Goal: Information Seeking & Learning: Learn about a topic

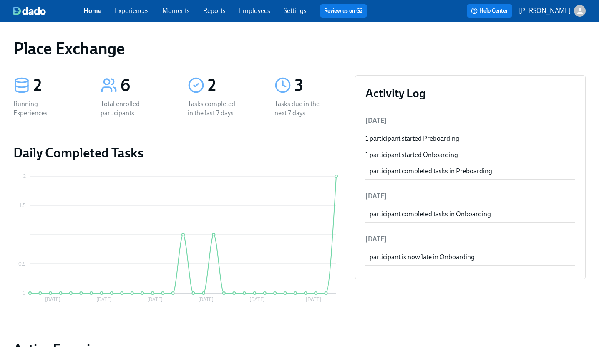
click at [296, 10] on link "Settings" at bounding box center [295, 11] width 23 height 8
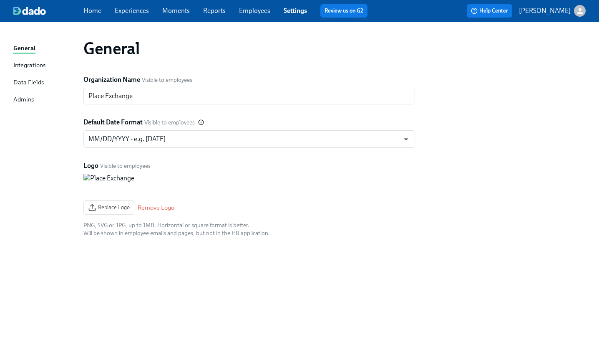
click at [264, 10] on link "Employees" at bounding box center [254, 11] width 31 height 8
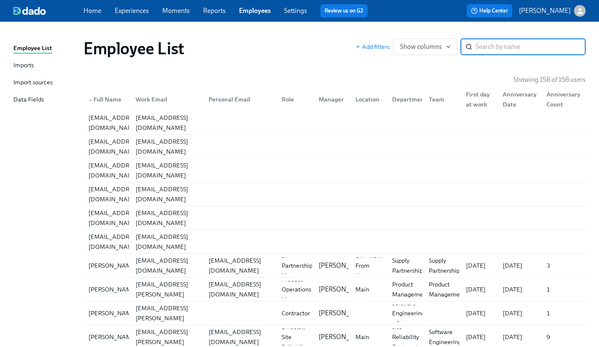
click at [130, 10] on link "Experiences" at bounding box center [132, 11] width 34 height 8
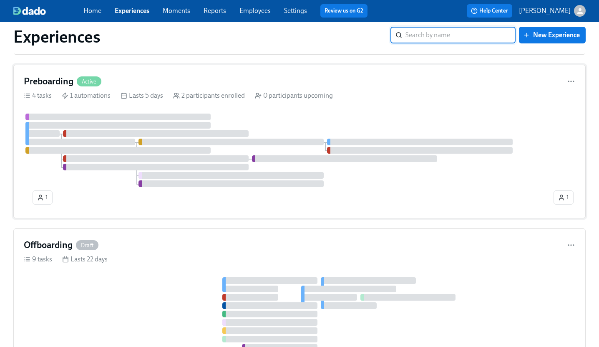
scroll to position [200, 0]
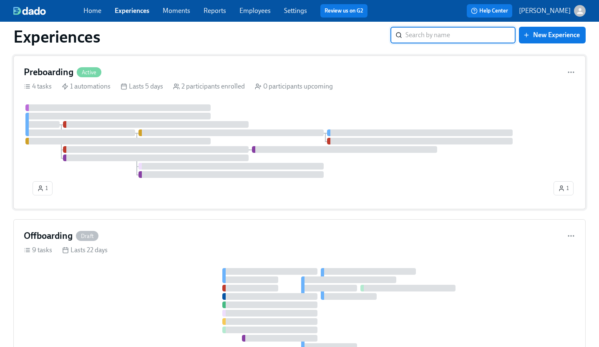
click at [305, 104] on div at bounding box center [288, 140] width 528 height 73
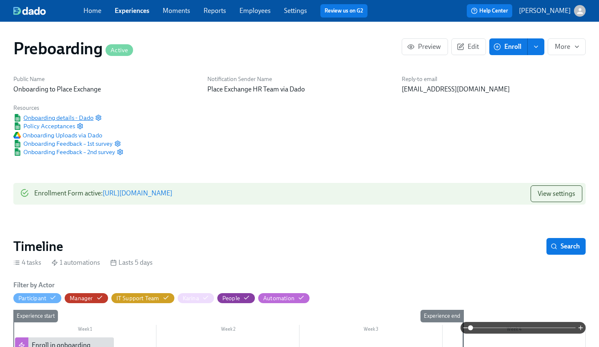
click at [58, 117] on span "Onboarding details - Dado" at bounding box center [53, 117] width 80 height 8
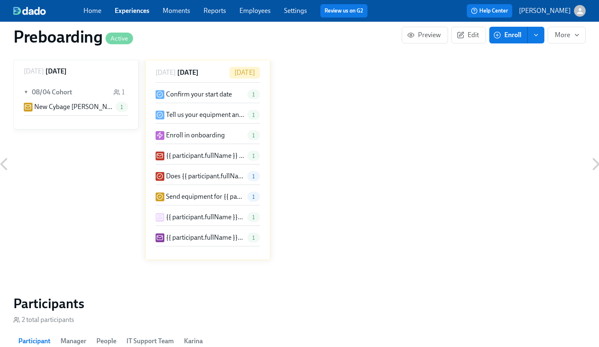
scroll to position [523, 0]
click at [183, 173] on p "Does {{ participant.fullName }} need DOOH training?" at bounding box center [205, 175] width 78 height 9
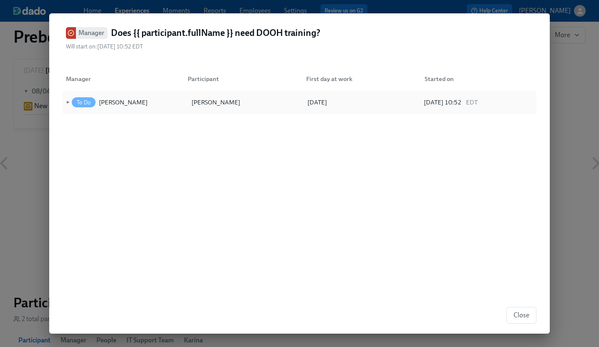
click at [67, 101] on span "►" at bounding box center [67, 102] width 6 height 9
click at [67, 101] on span "▼" at bounding box center [67, 102] width 6 height 9
click at [524, 314] on span "Close" at bounding box center [521, 315] width 16 height 8
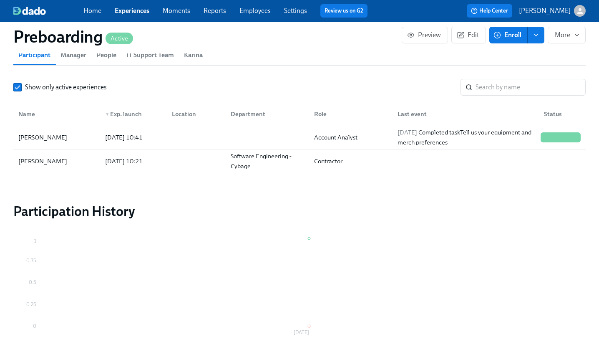
scroll to position [813, 0]
